Goal: Task Accomplishment & Management: Use online tool/utility

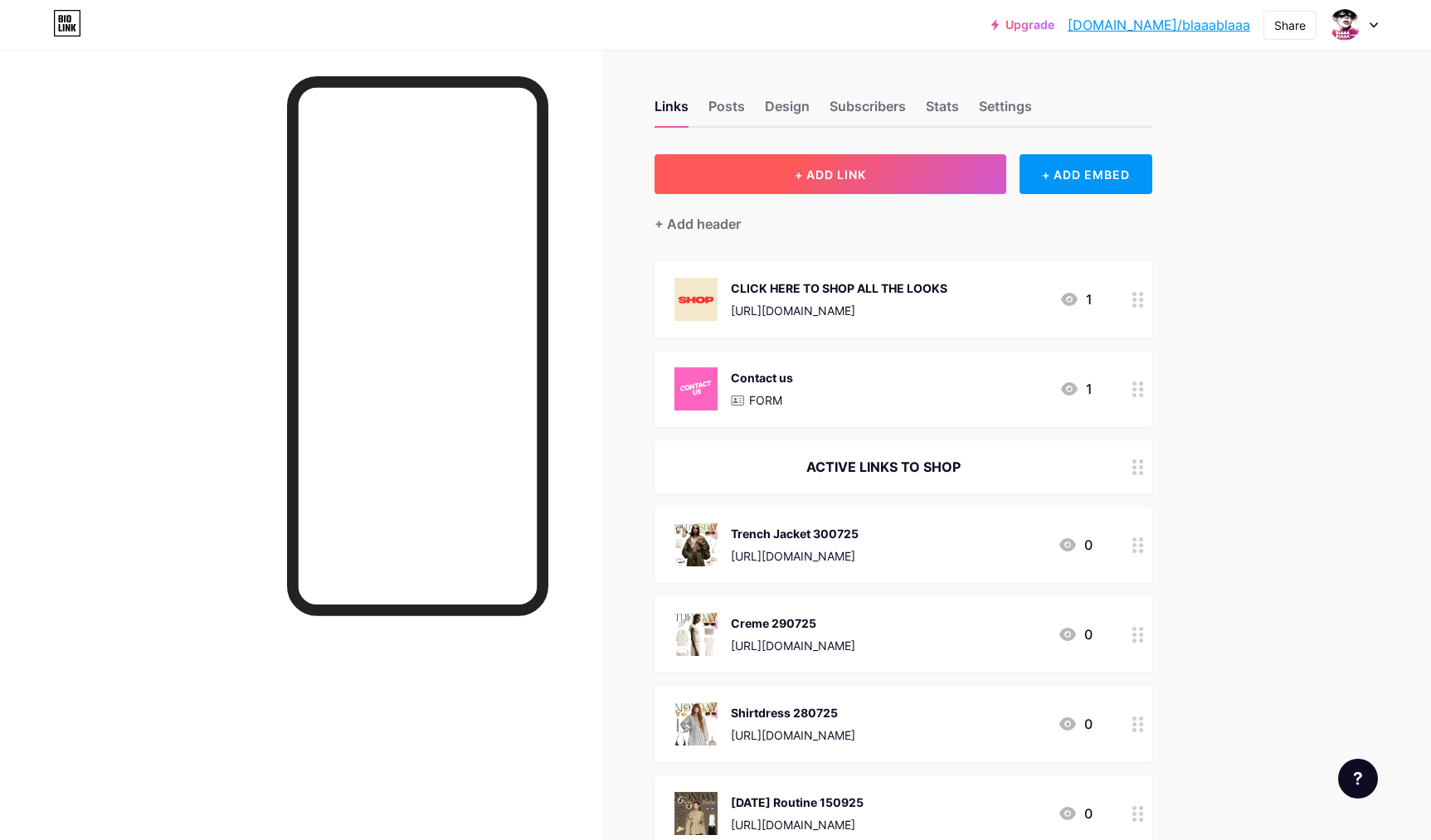
drag, startPoint x: 946, startPoint y: 106, endPoint x: 951, endPoint y: 183, distance: 77.2
click at [946, 106] on div "Stats" at bounding box center [943, 111] width 33 height 29
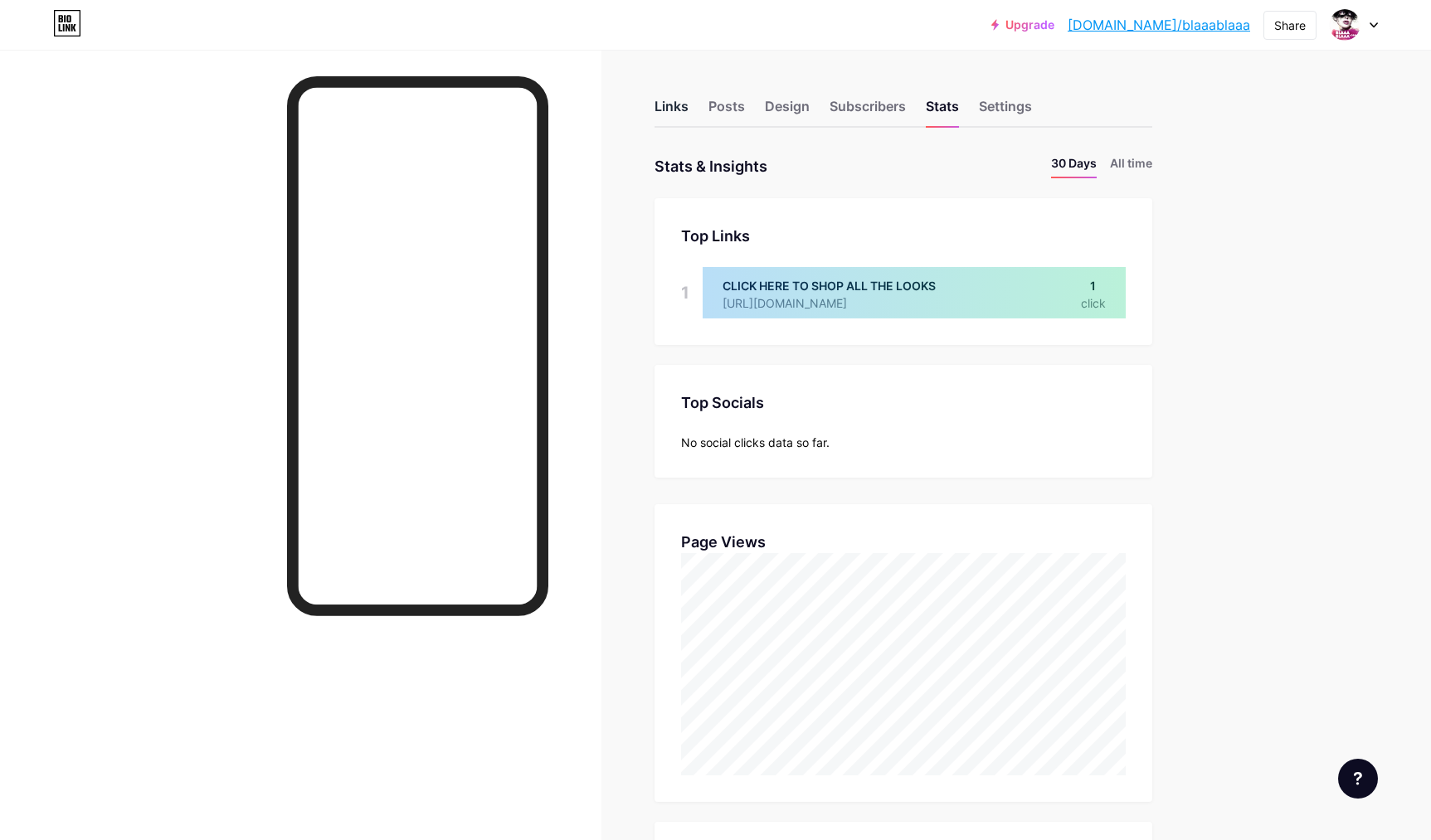
scroll to position [840, 1431]
click at [669, 107] on div "Links" at bounding box center [671, 111] width 34 height 29
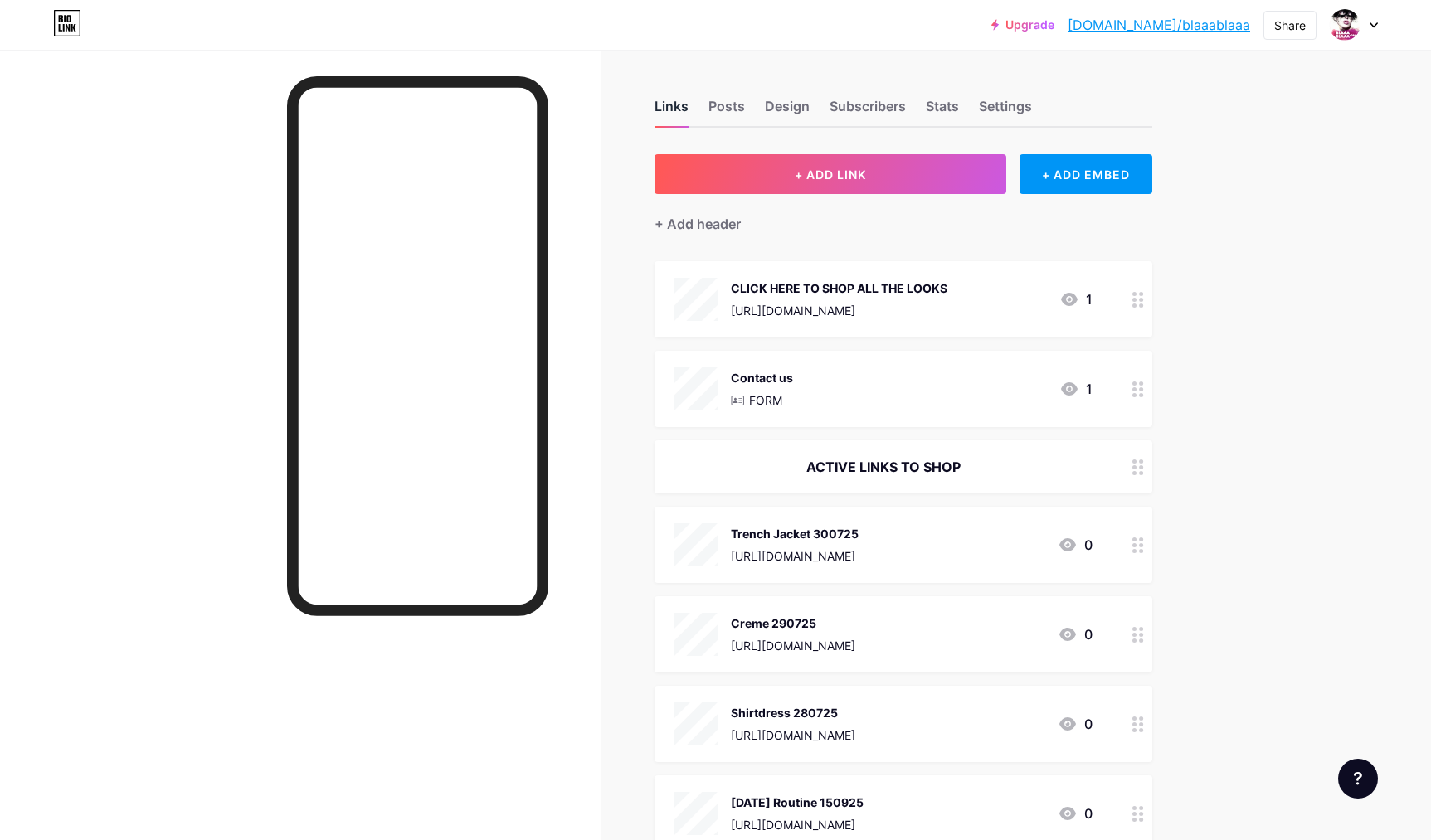
click at [667, 105] on div "Links" at bounding box center [671, 111] width 34 height 29
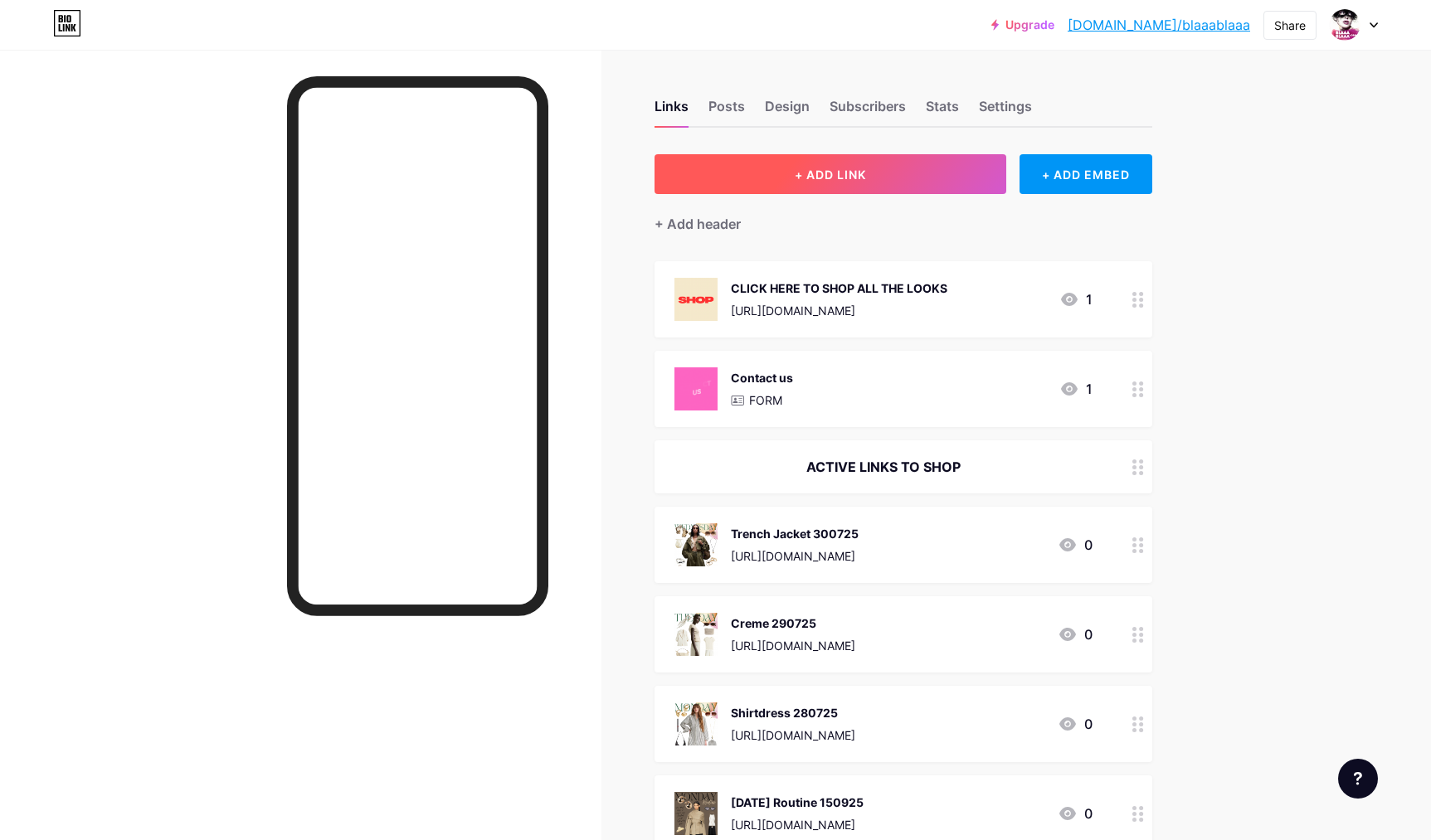
click at [822, 176] on span "+ ADD LINK" at bounding box center [831, 174] width 71 height 14
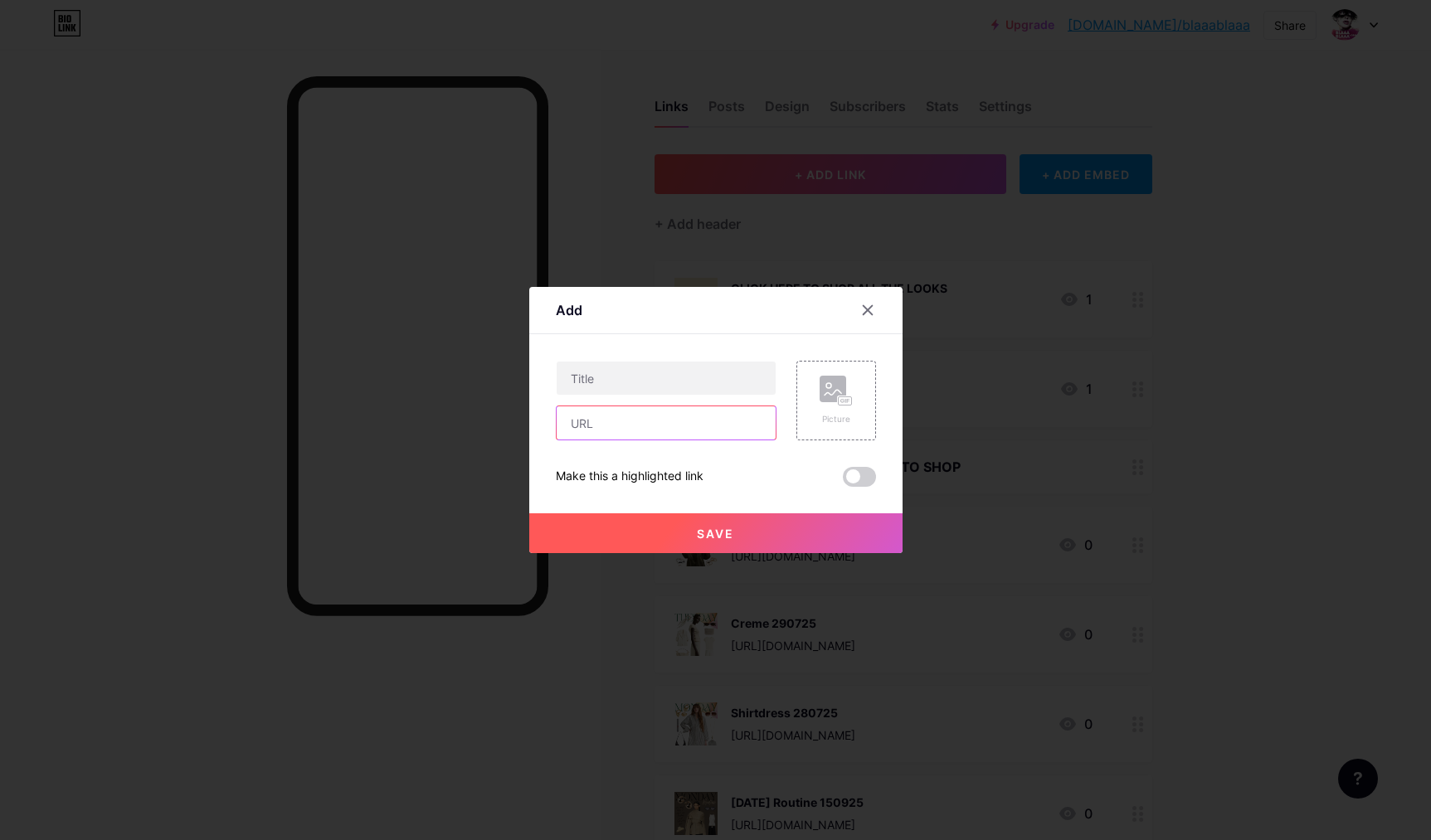
click at [584, 427] on input "text" at bounding box center [666, 423] width 219 height 33
paste input "[URL][DOMAIN_NAME]"
type input "[URL][DOMAIN_NAME]"
click at [585, 379] on input "text" at bounding box center [666, 378] width 219 height 33
type input "Weekend Outfit 190925"
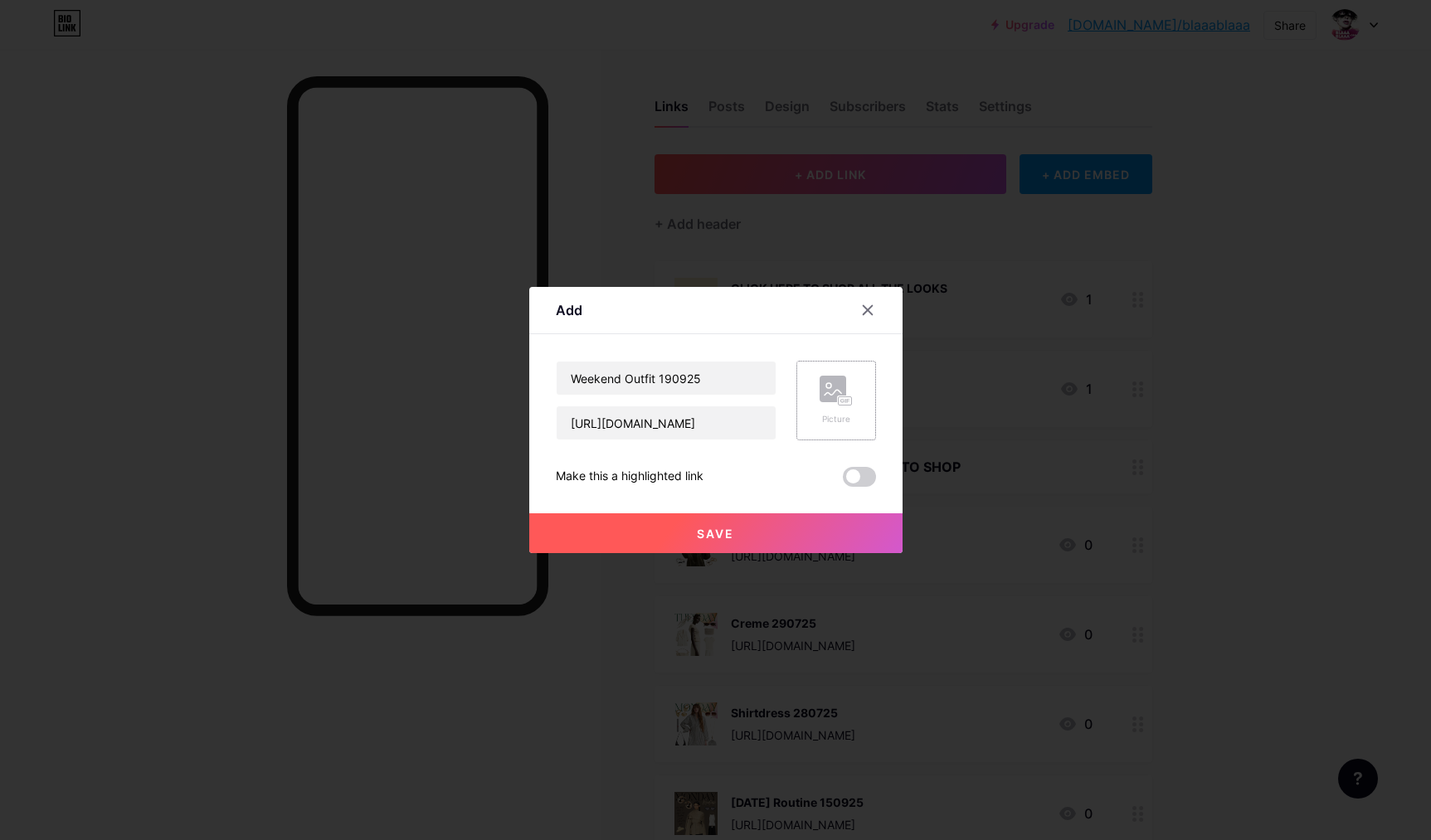
click at [815, 400] on div "Picture" at bounding box center [836, 400] width 80 height 80
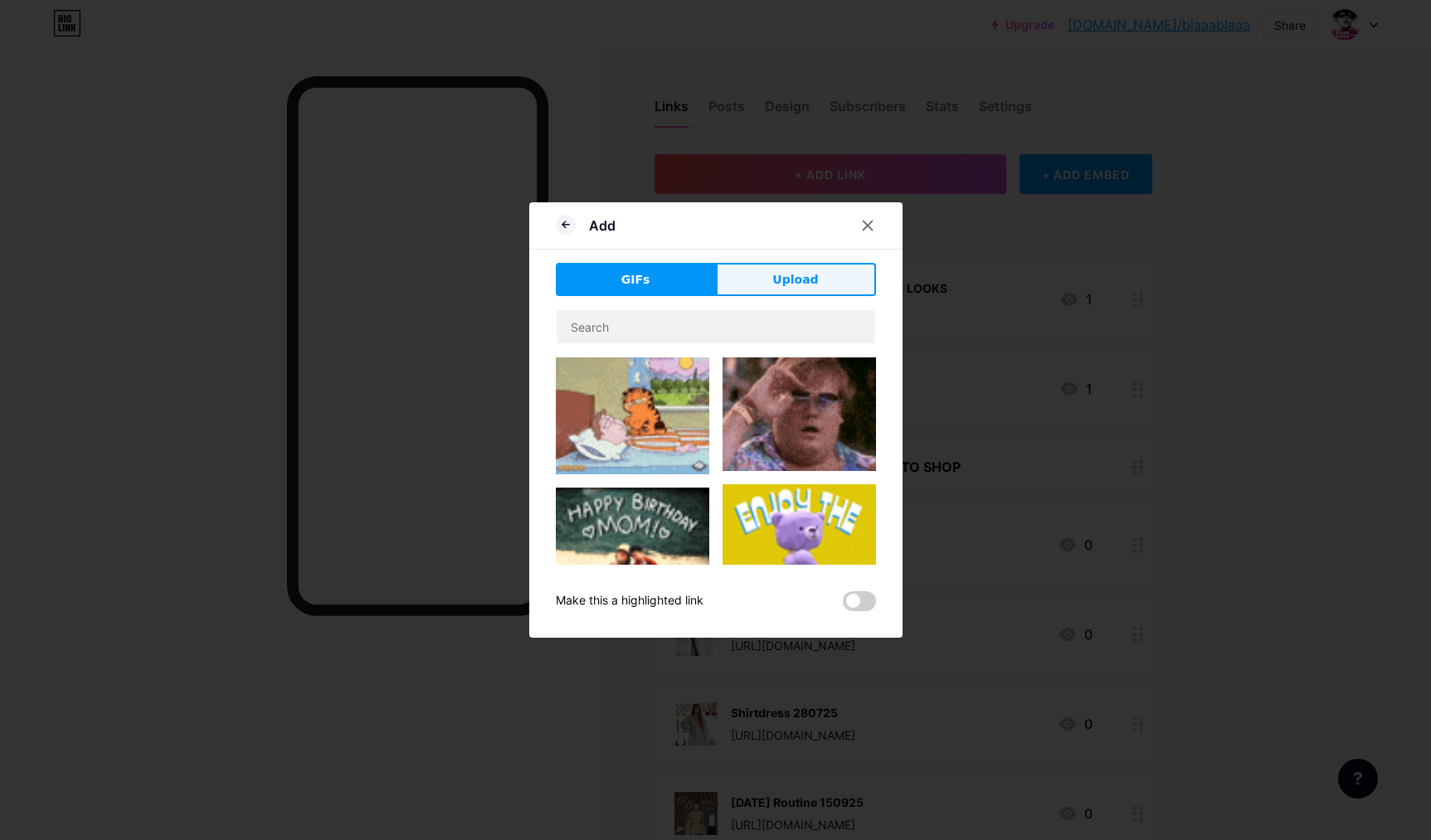
click at [788, 273] on span "Upload" at bounding box center [795, 280] width 46 height 17
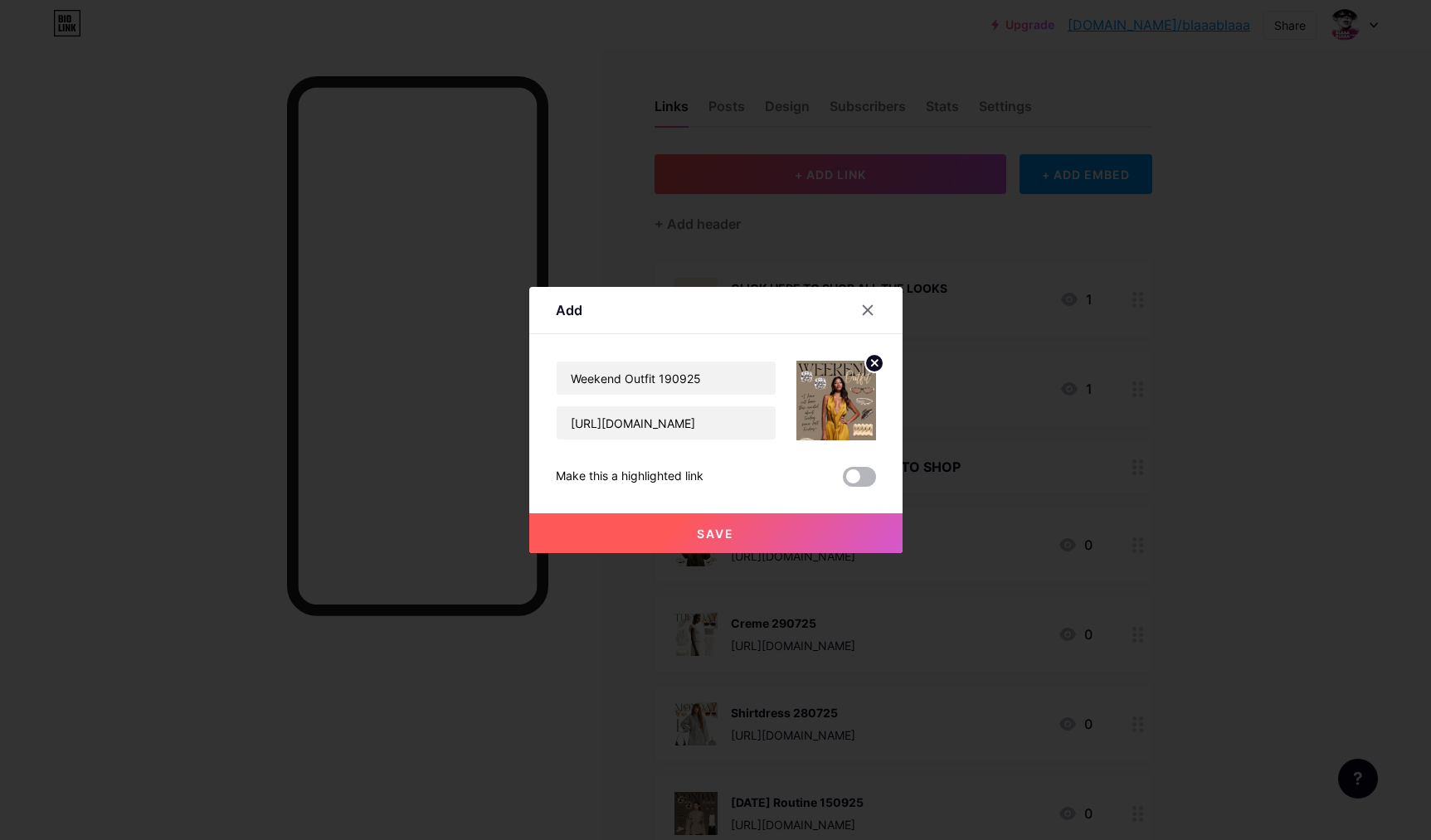
click at [857, 475] on span at bounding box center [859, 477] width 33 height 20
click at [843, 481] on input "checkbox" at bounding box center [843, 481] width 0 height 0
click at [844, 523] on button "Save" at bounding box center [716, 533] width 374 height 40
click at [857, 480] on span at bounding box center [859, 477] width 33 height 20
click at [843, 481] on input "checkbox" at bounding box center [843, 481] width 0 height 0
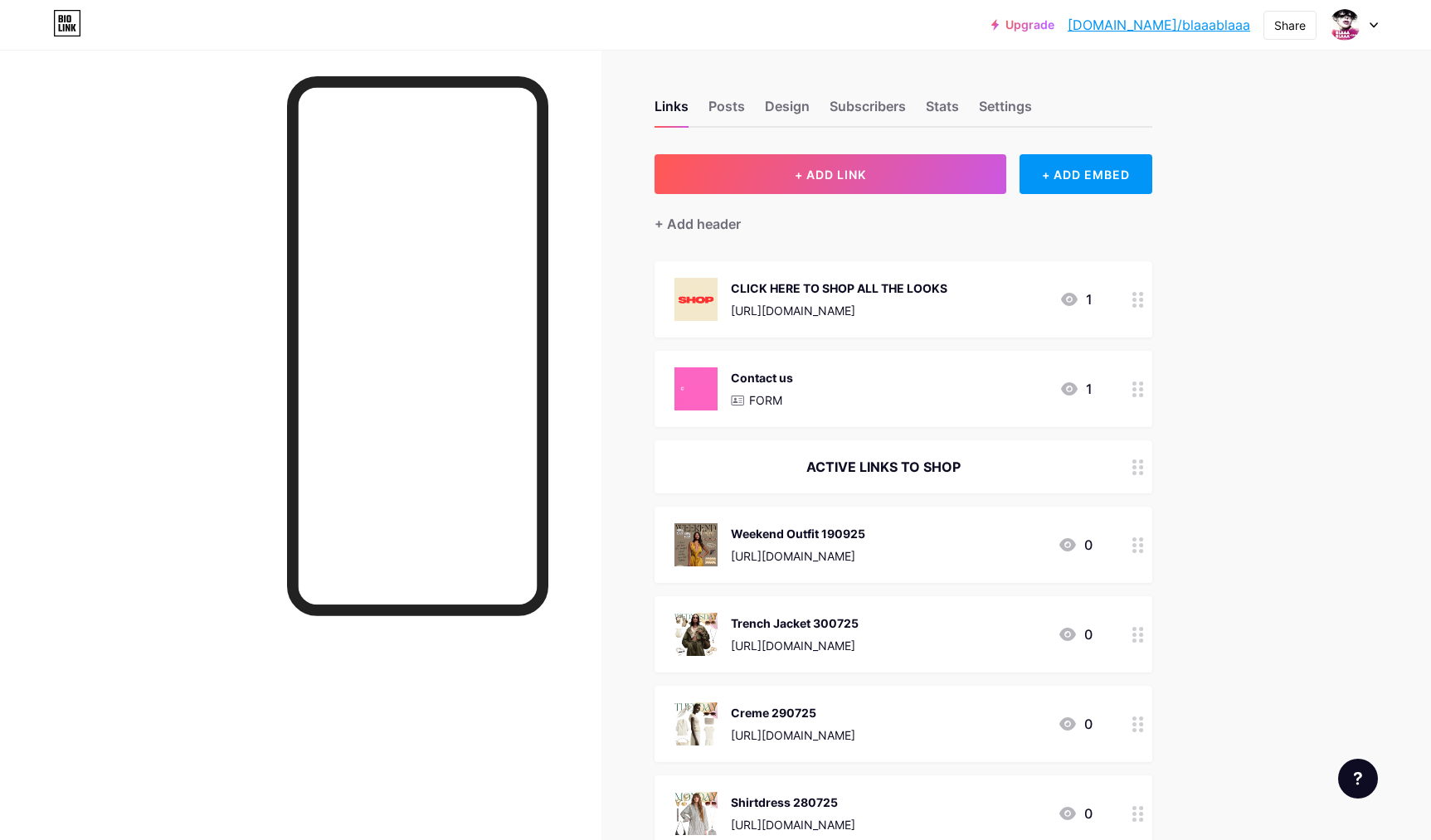
click at [840, 303] on div "[URL][DOMAIN_NAME]" at bounding box center [840, 310] width 217 height 17
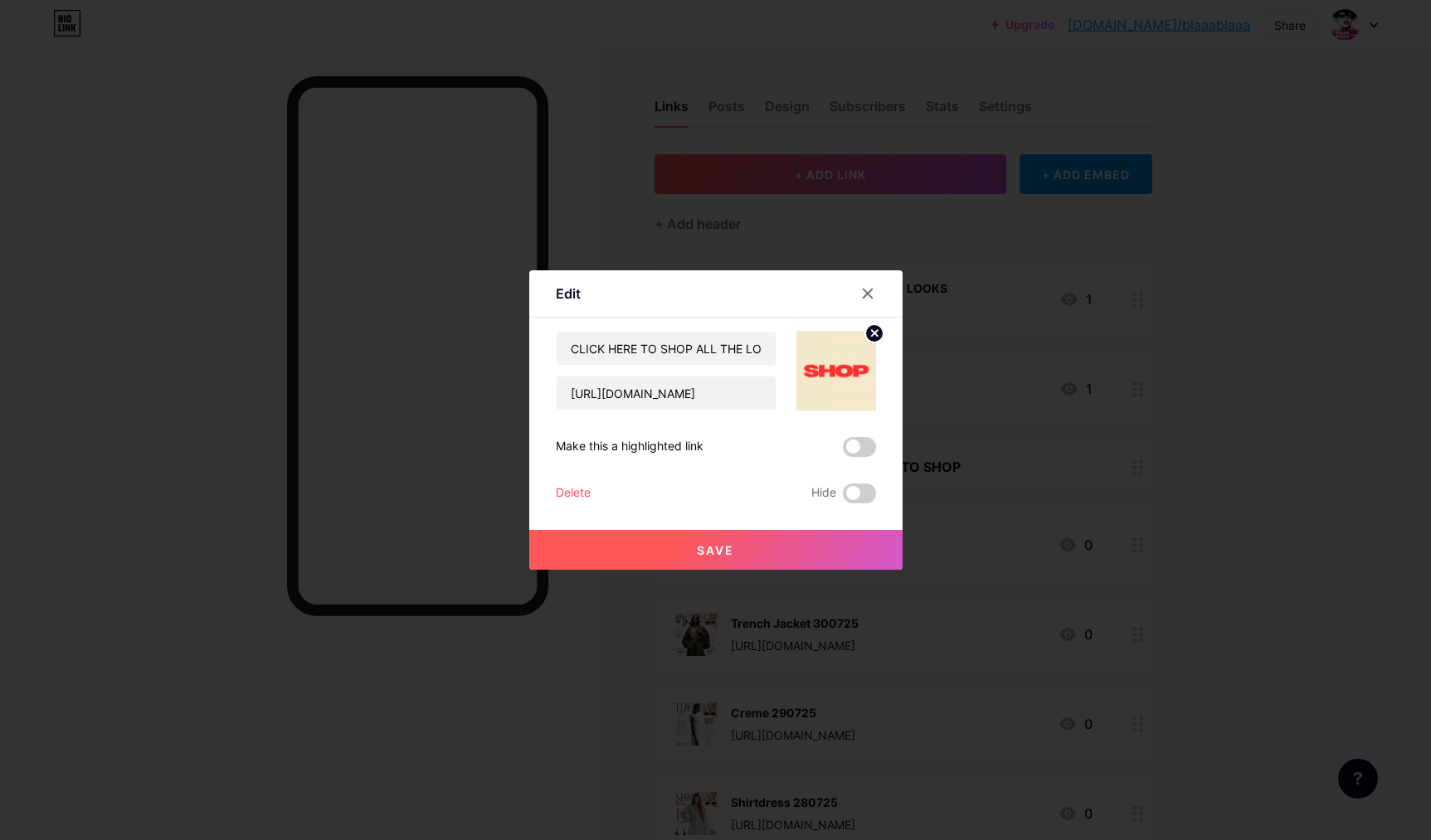
click at [851, 310] on div "Edit" at bounding box center [716, 297] width 374 height 39
click at [812, 302] on div "Edit" at bounding box center [716, 297] width 374 height 39
drag, startPoint x: 812, startPoint y: 296, endPoint x: 839, endPoint y: 308, distance: 29.5
click at [812, 296] on div "Edit" at bounding box center [716, 297] width 374 height 39
click at [839, 348] on img at bounding box center [836, 371] width 80 height 80
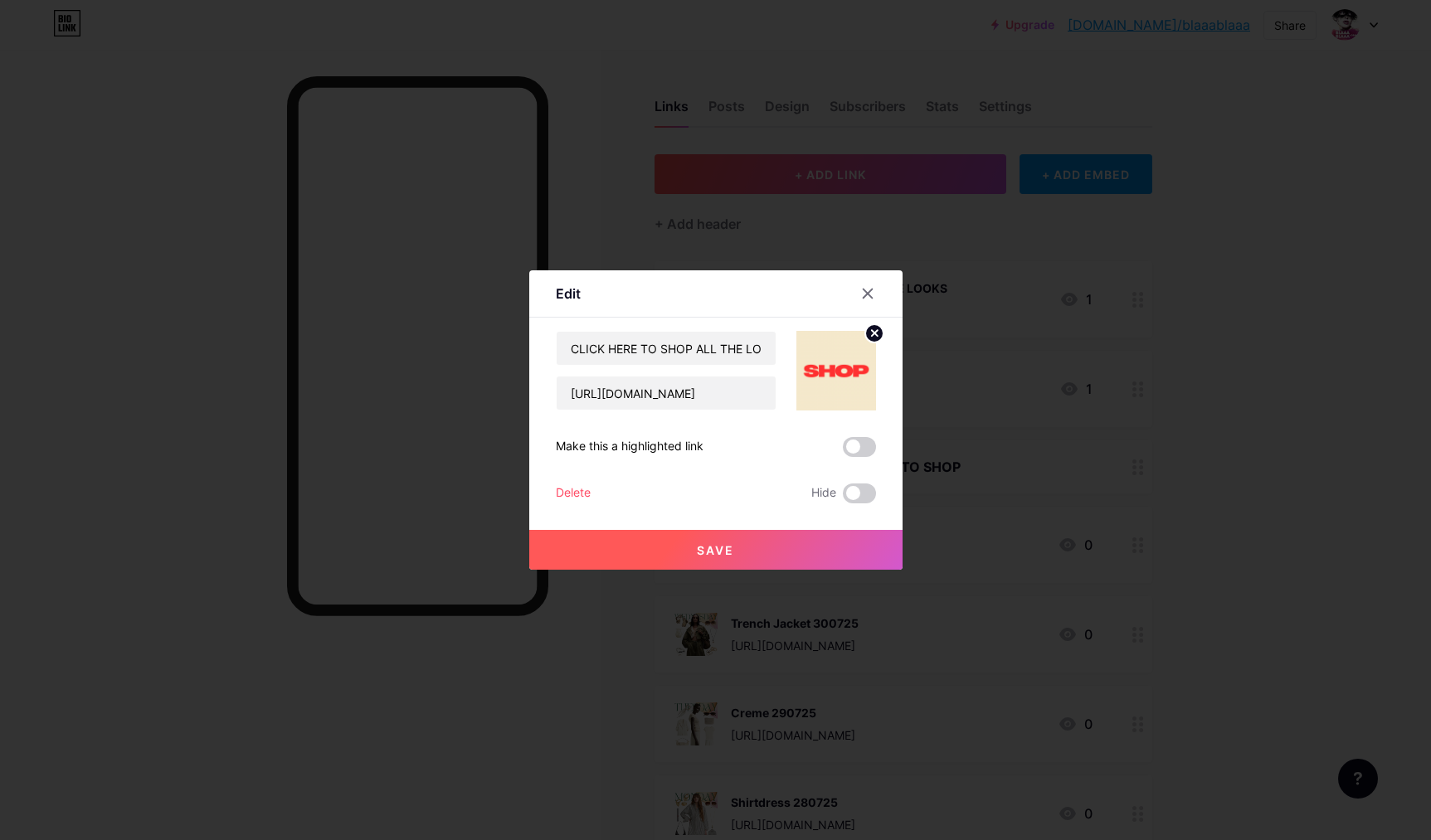
click at [861, 447] on span at bounding box center [859, 446] width 33 height 20
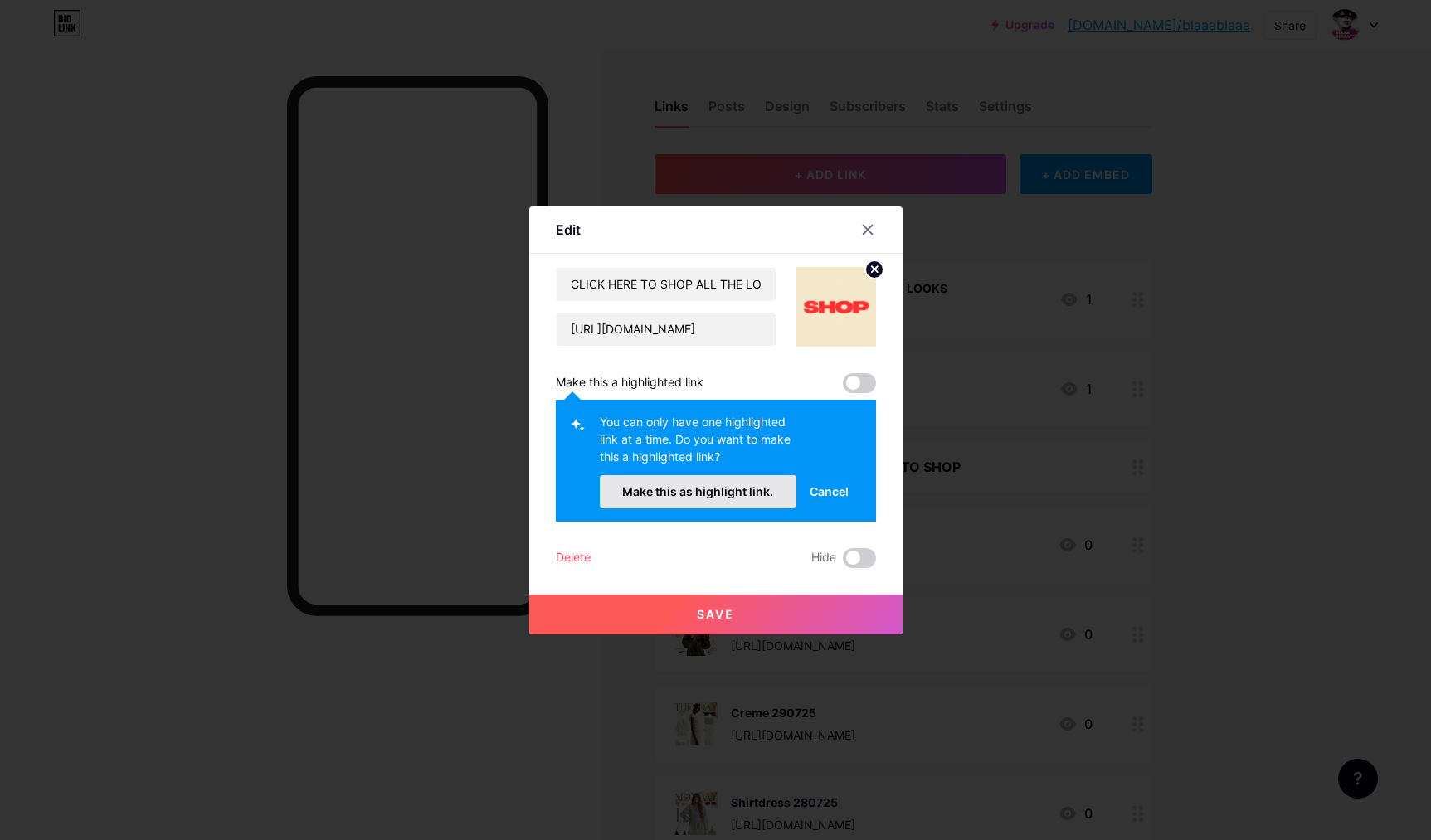
click at [679, 501] on button "Make this as highlight link." at bounding box center [699, 492] width 198 height 33
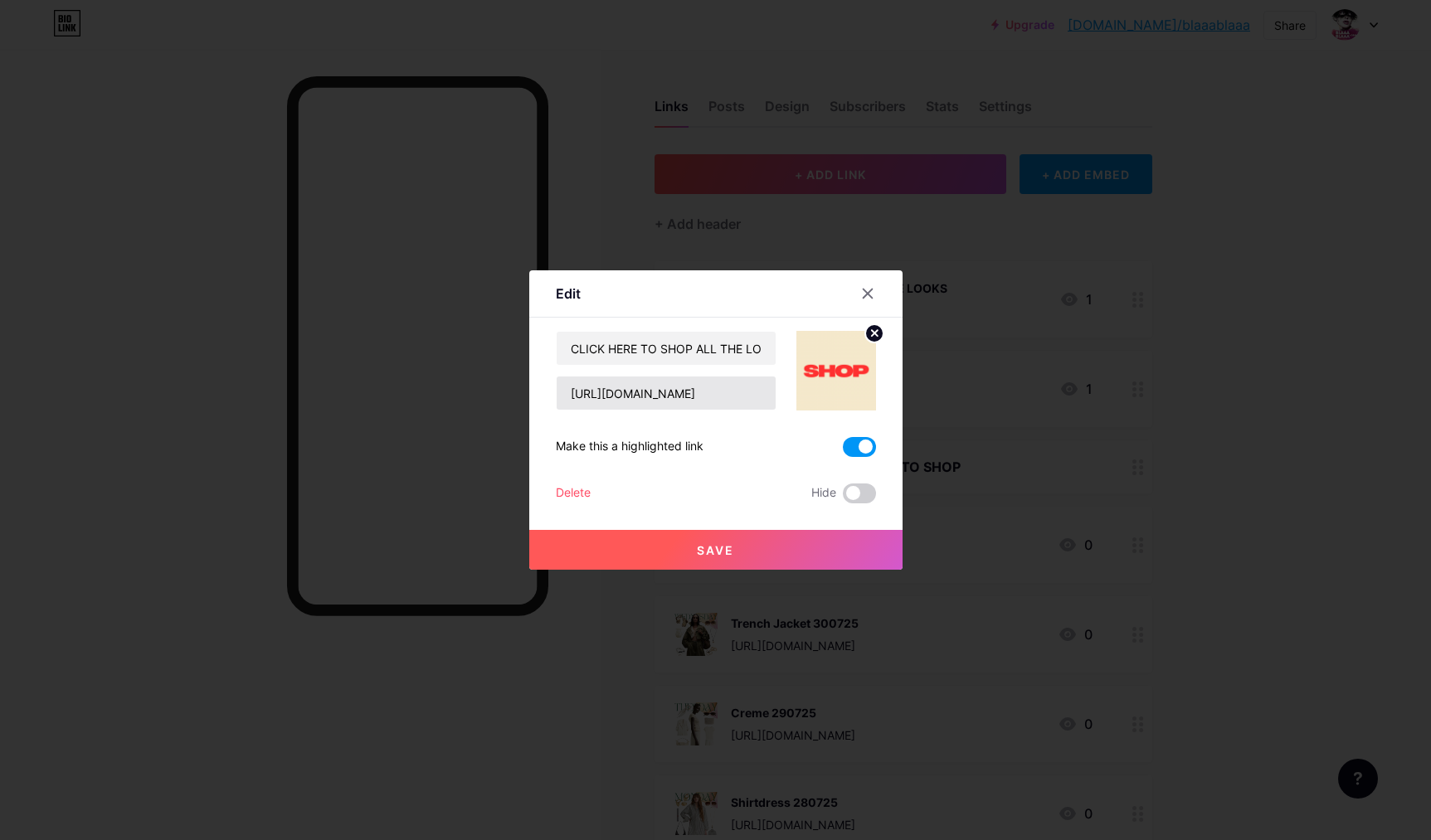
scroll to position [0, 135]
drag, startPoint x: 682, startPoint y: 394, endPoint x: 806, endPoint y: 426, distance: 128.1
click at [776, 410] on input "[URL][DOMAIN_NAME]" at bounding box center [666, 393] width 219 height 33
type input "[URL][DOMAIN_NAME]"
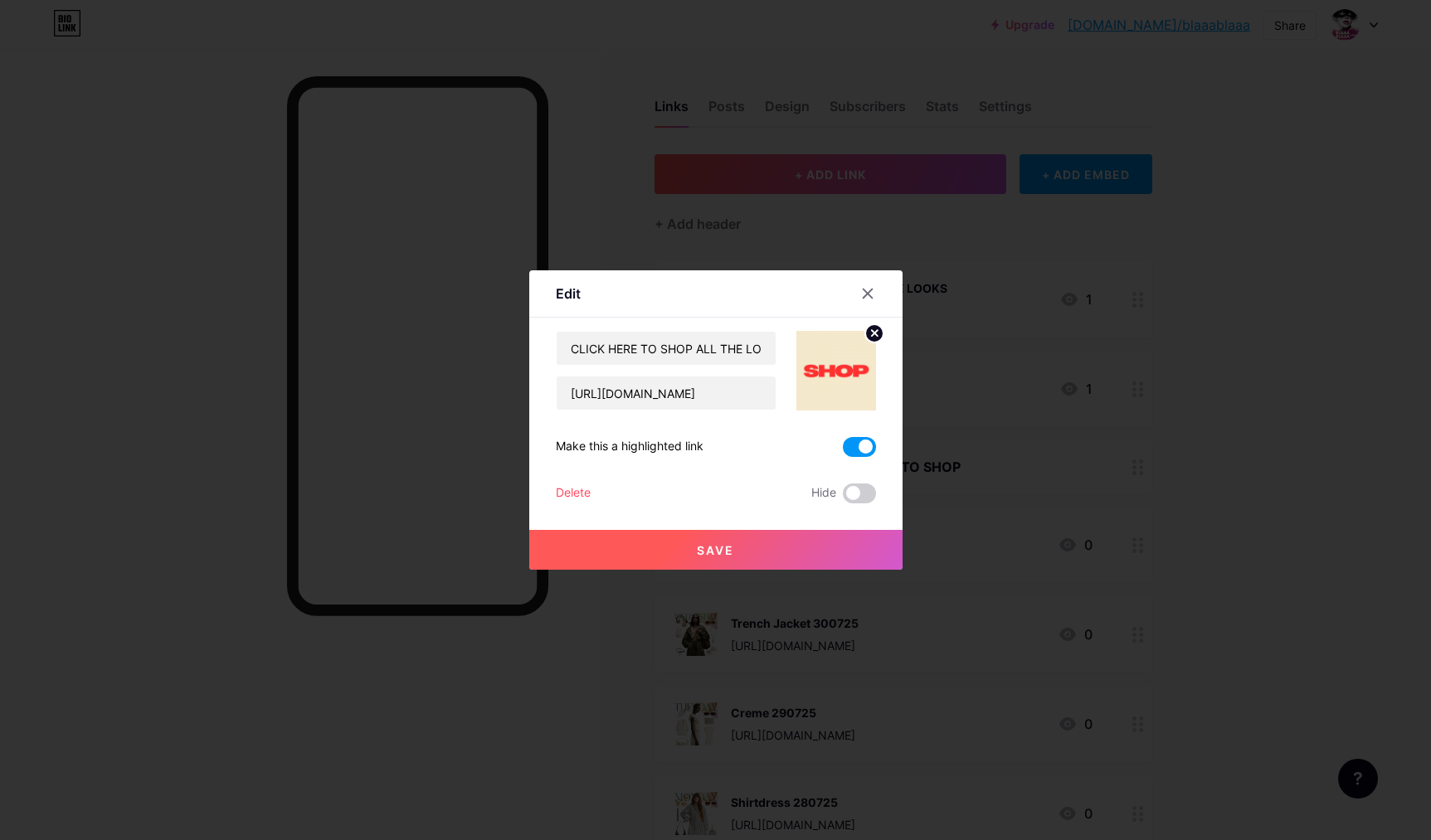
drag, startPoint x: 774, startPoint y: 543, endPoint x: 976, endPoint y: 533, distance: 202.2
click at [775, 543] on button "Save" at bounding box center [716, 550] width 374 height 40
click at [713, 548] on span "Save" at bounding box center [716, 550] width 37 height 14
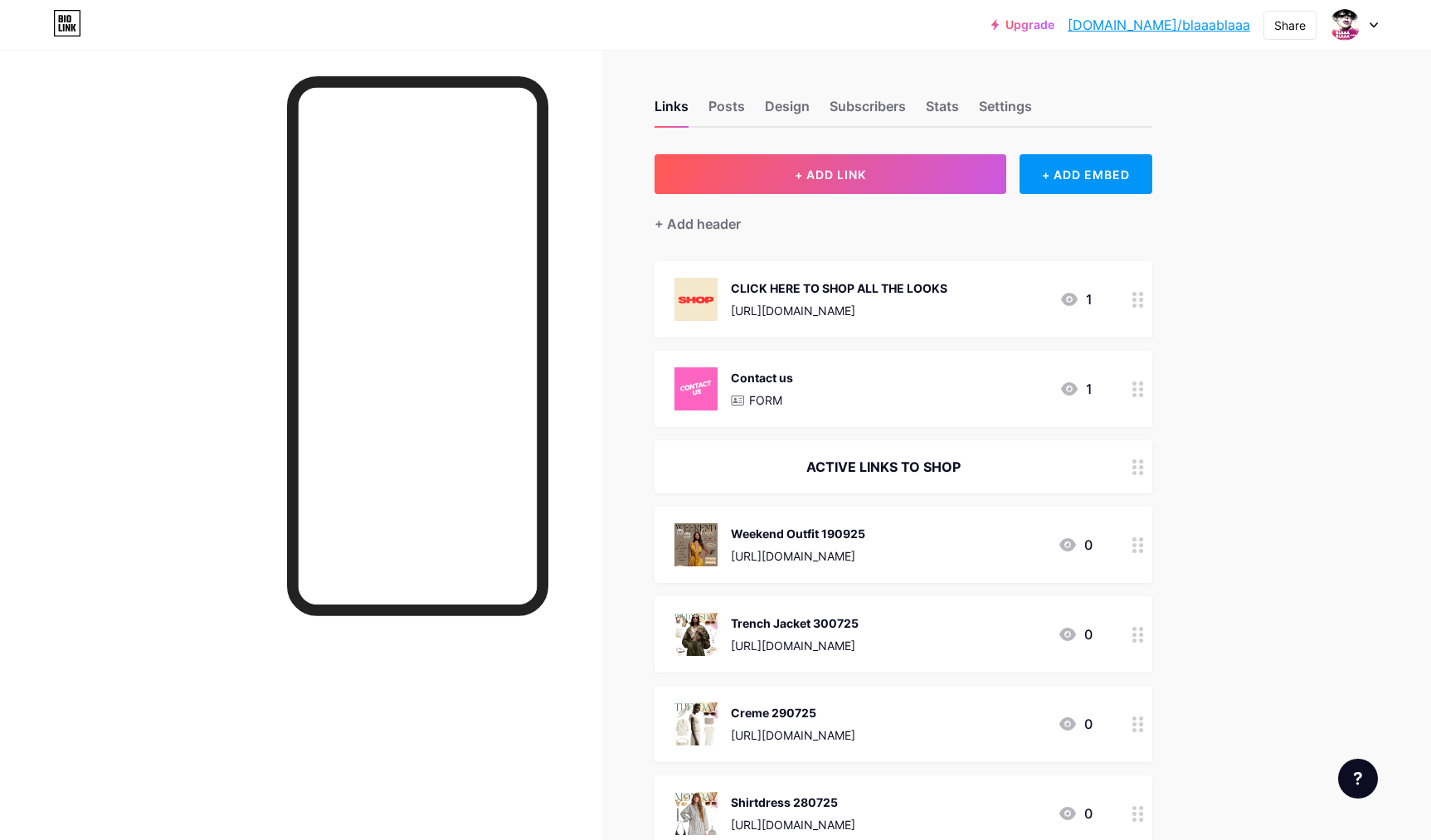
click at [776, 535] on div "Weekend Outfit 190925" at bounding box center [798, 534] width 134 height 17
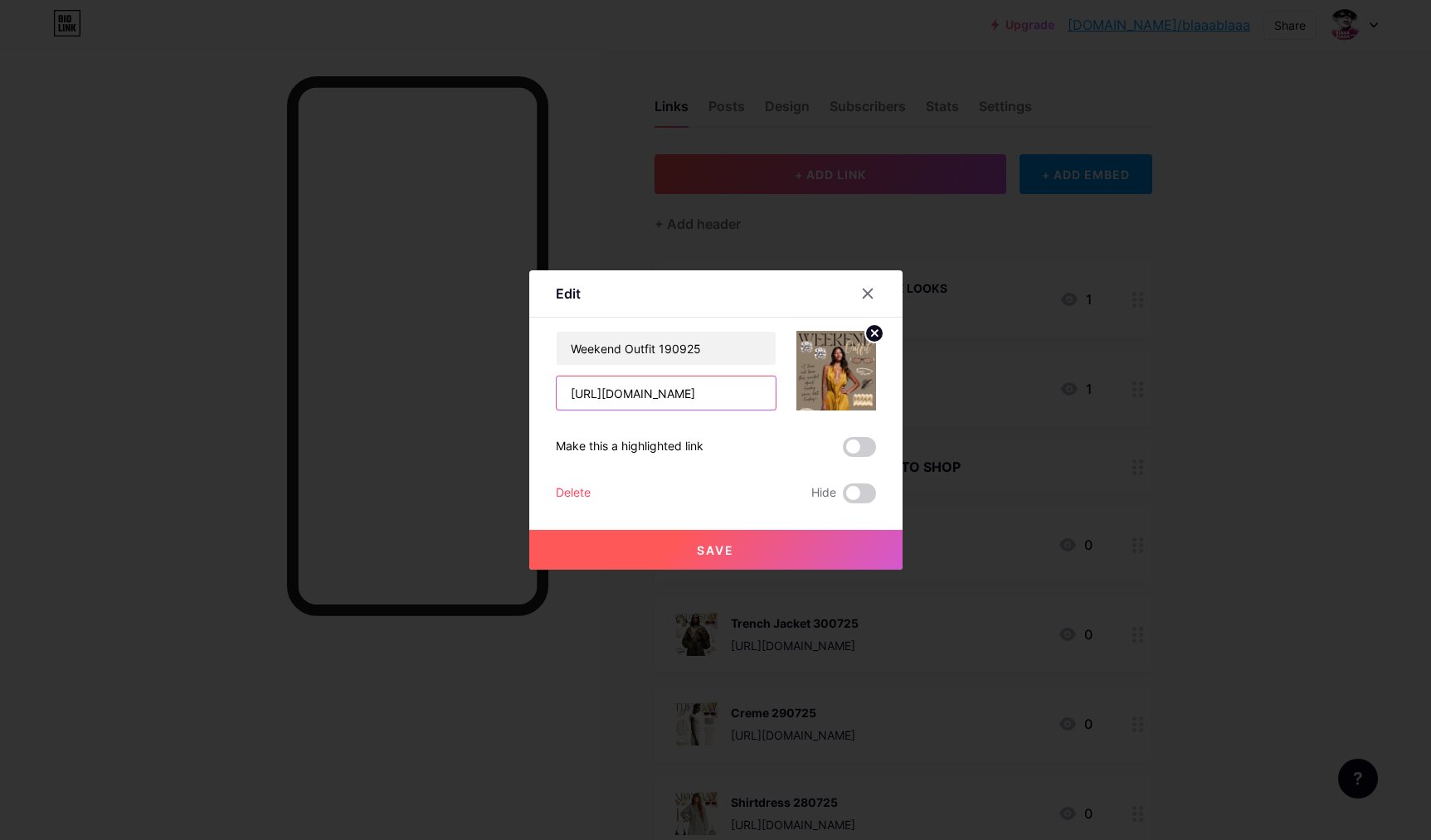
drag, startPoint x: 716, startPoint y: 394, endPoint x: 539, endPoint y: 344, distance: 183.9
click at [557, 376] on input "[URL][DOMAIN_NAME]" at bounding box center [666, 393] width 219 height 33
click at [1121, 75] on div at bounding box center [716, 420] width 1431 height 840
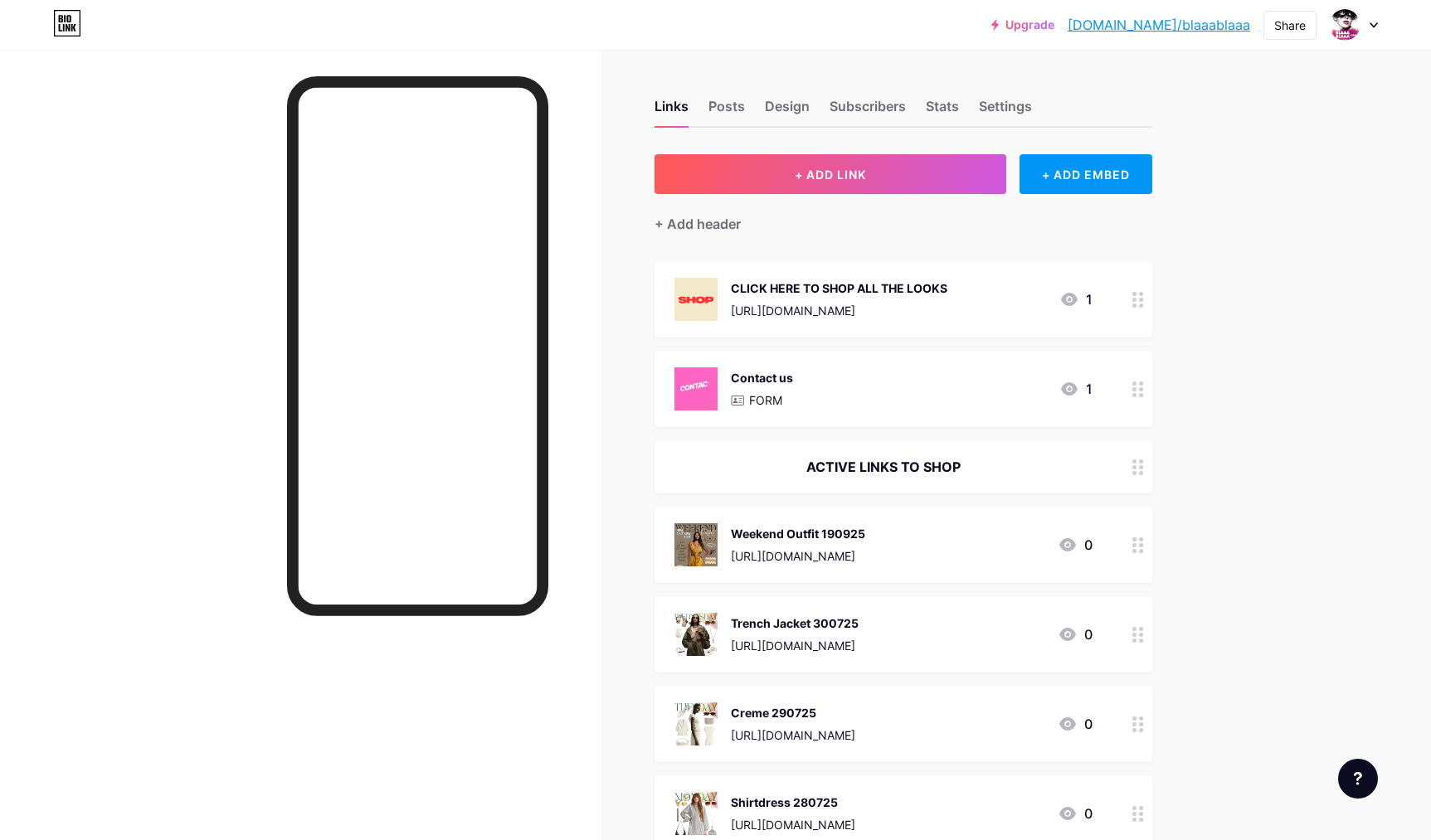
click at [818, 550] on div "[URL][DOMAIN_NAME]" at bounding box center [798, 556] width 134 height 17
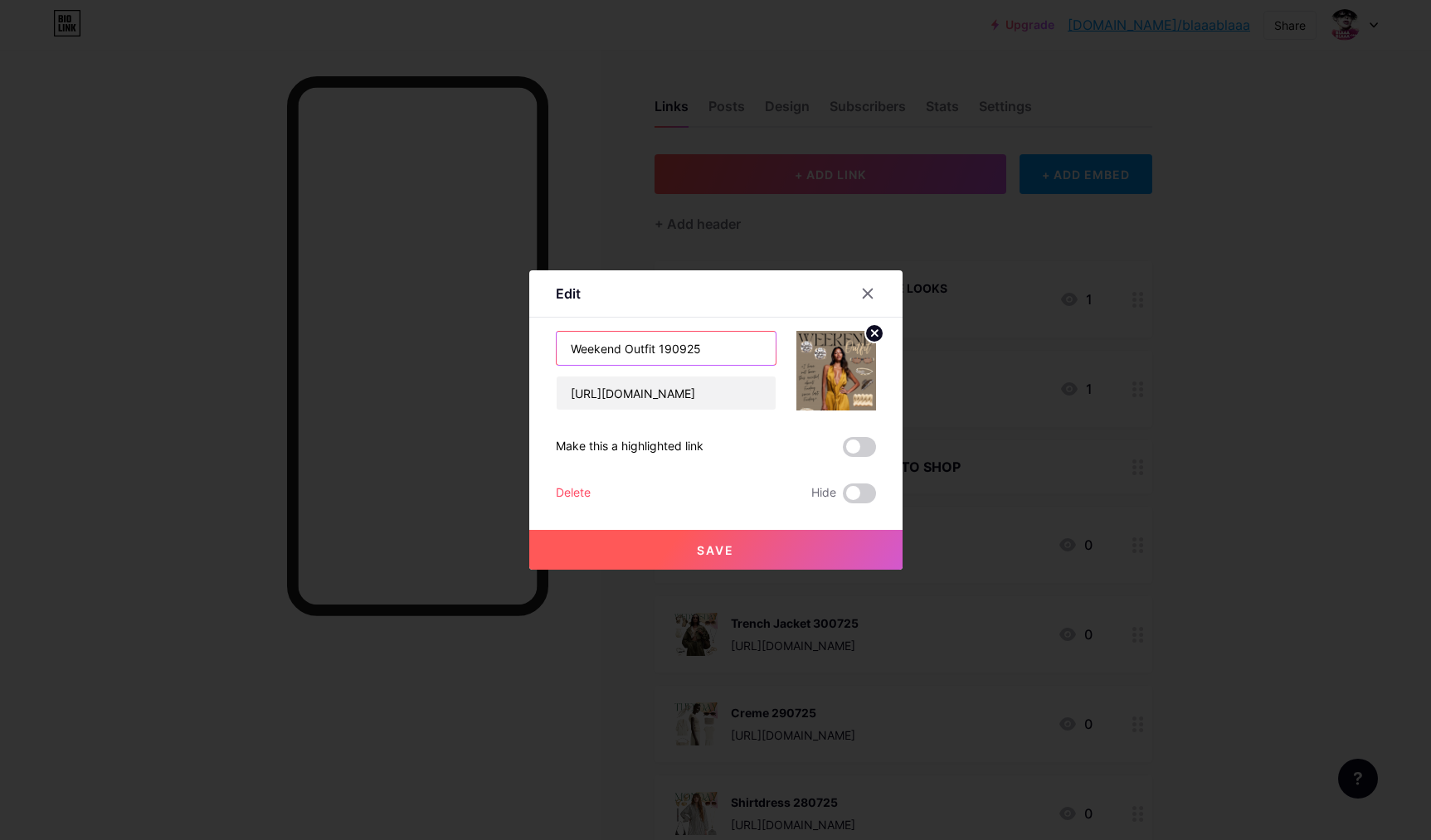
drag, startPoint x: 634, startPoint y: 335, endPoint x: 463, endPoint y: 304, distance: 173.8
click at [557, 332] on input "Weekend Outfit 190925" at bounding box center [666, 348] width 219 height 33
click at [599, 90] on div at bounding box center [716, 420] width 1431 height 840
